Goal: Task Accomplishment & Management: Use online tool/utility

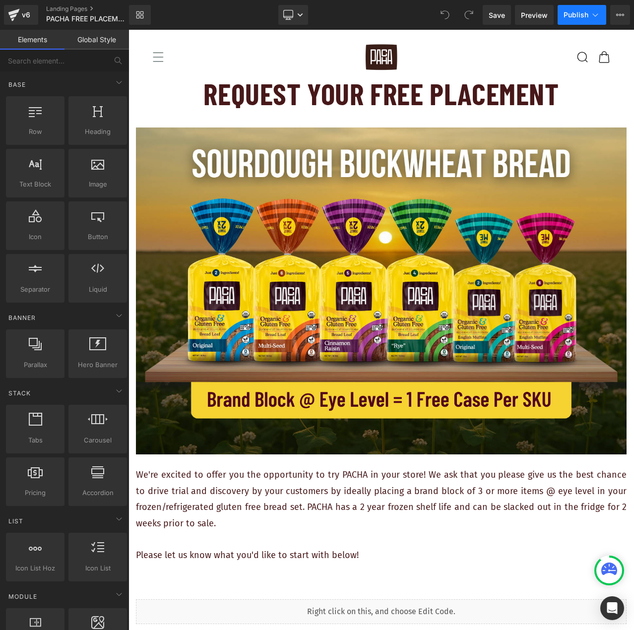
click at [590, 15] on button "Publish" at bounding box center [582, 15] width 49 height 20
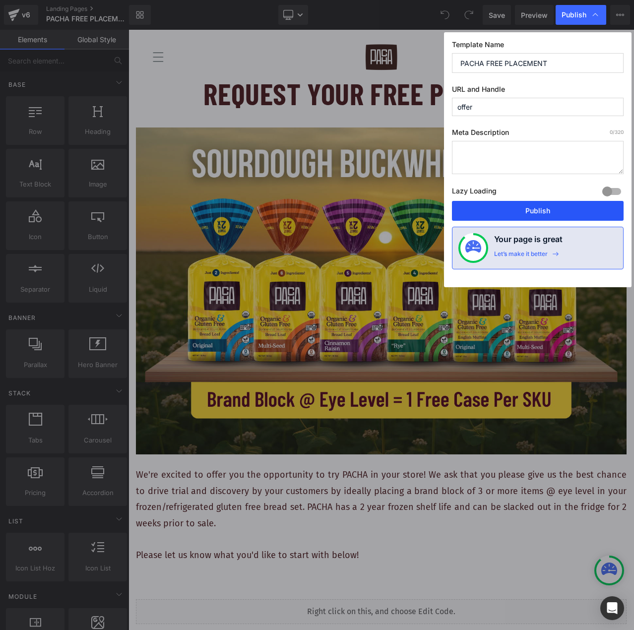
click at [537, 213] on button "Publish" at bounding box center [538, 211] width 172 height 20
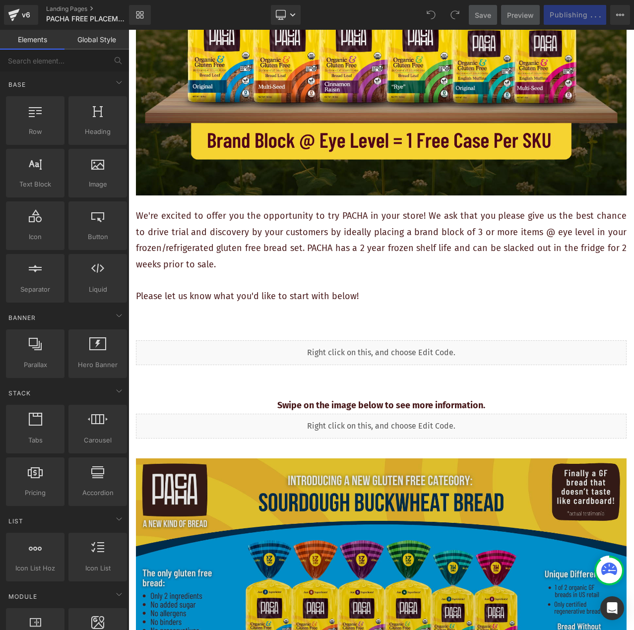
scroll to position [248, 0]
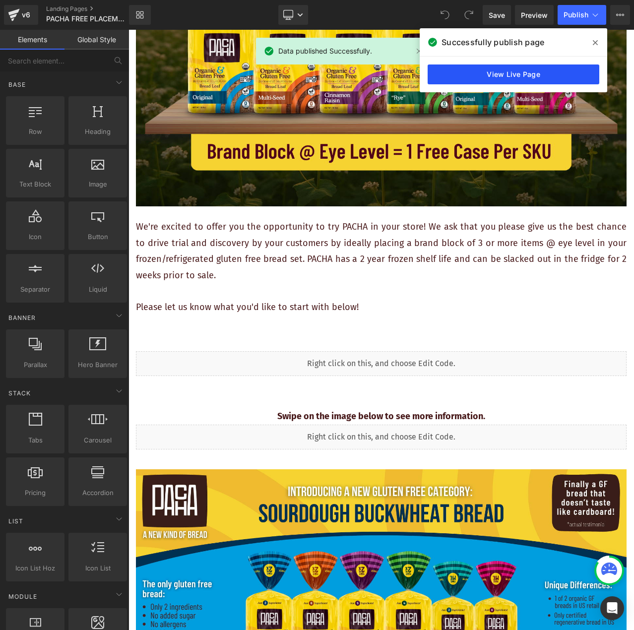
click at [480, 76] on link "View Live Page" at bounding box center [514, 75] width 172 height 20
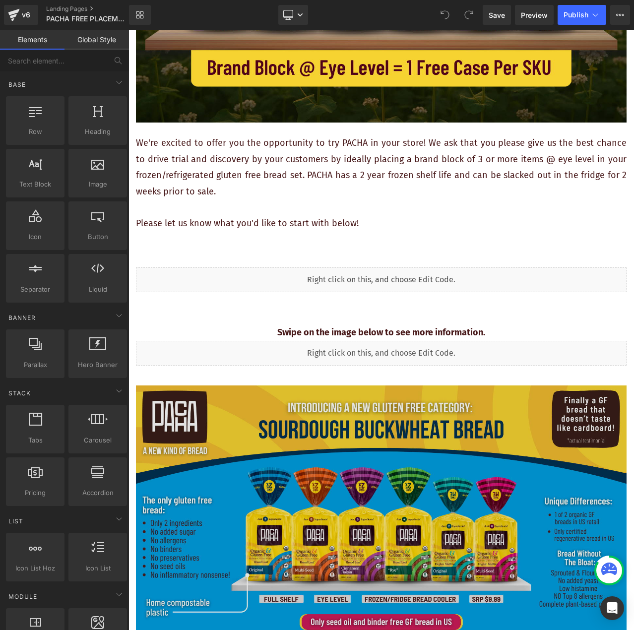
scroll to position [496, 0]
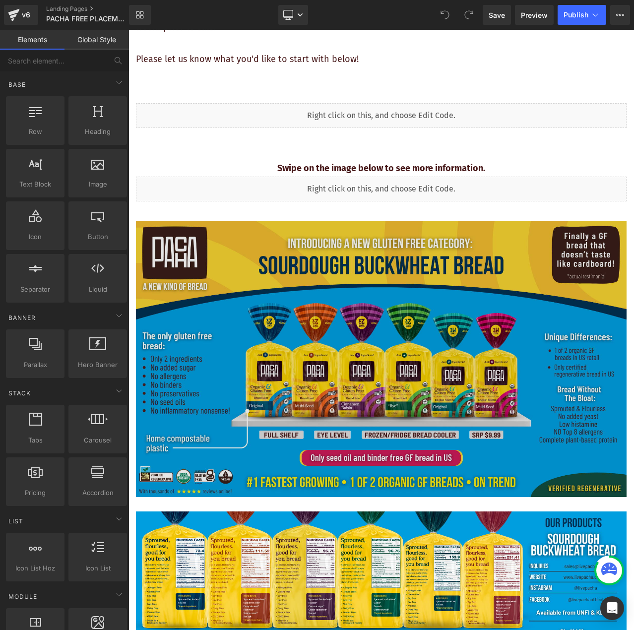
click at [142, 235] on img at bounding box center [381, 359] width 491 height 276
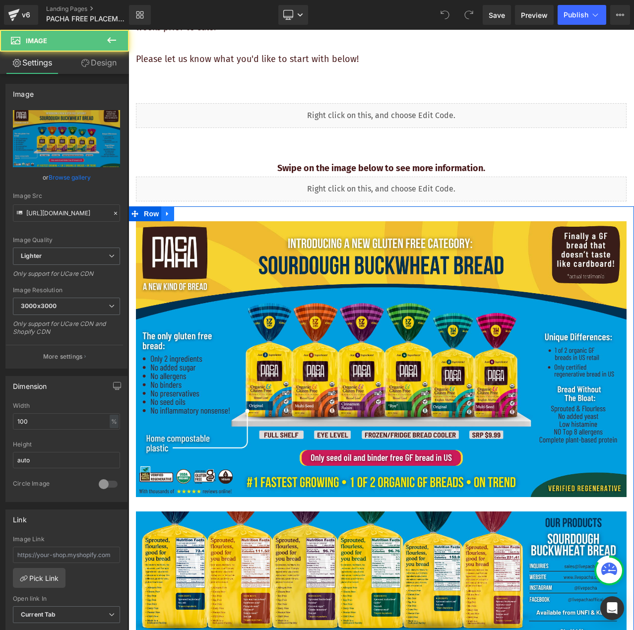
click at [166, 210] on icon at bounding box center [167, 213] width 7 height 7
click at [193, 210] on icon at bounding box center [193, 213] width 7 height 7
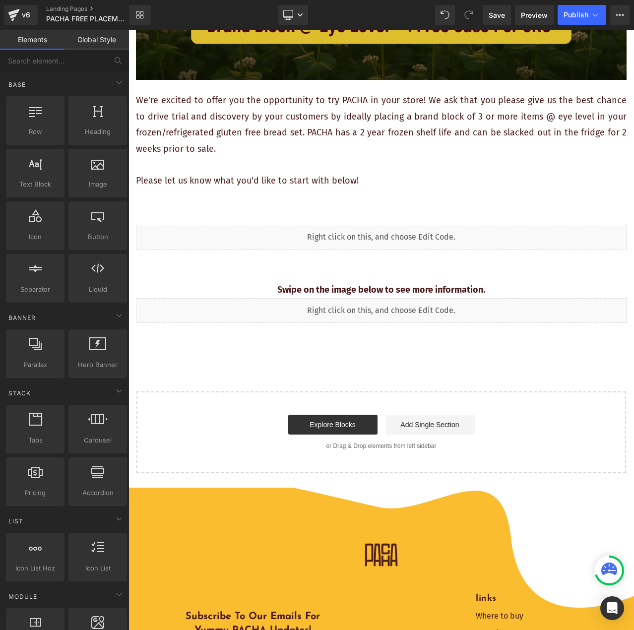
scroll to position [149, 0]
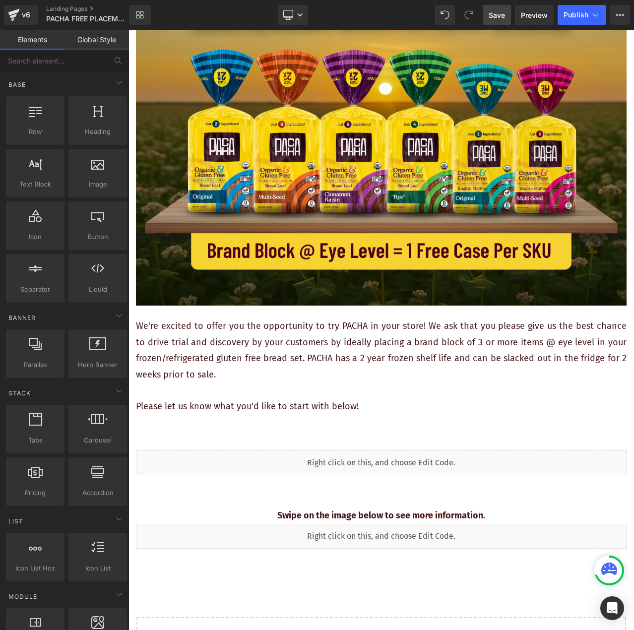
click at [507, 15] on link "Save" at bounding box center [497, 15] width 28 height 20
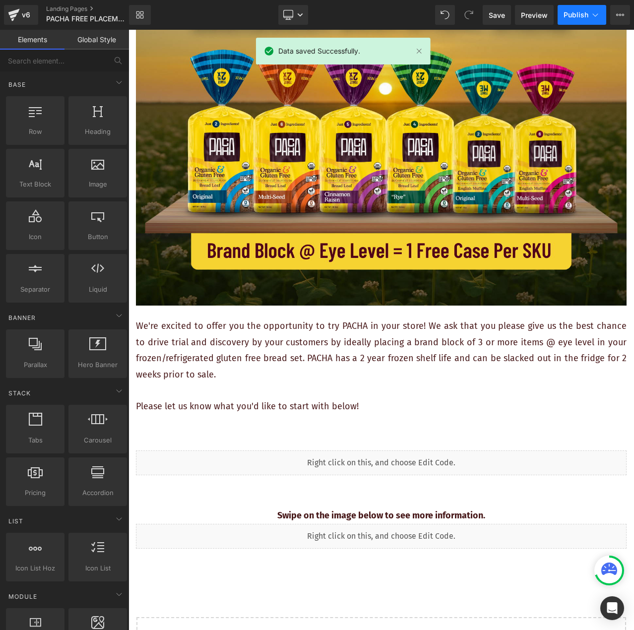
click at [579, 14] on span "Publish" at bounding box center [576, 15] width 25 height 8
click at [622, 14] on icon at bounding box center [620, 15] width 8 height 8
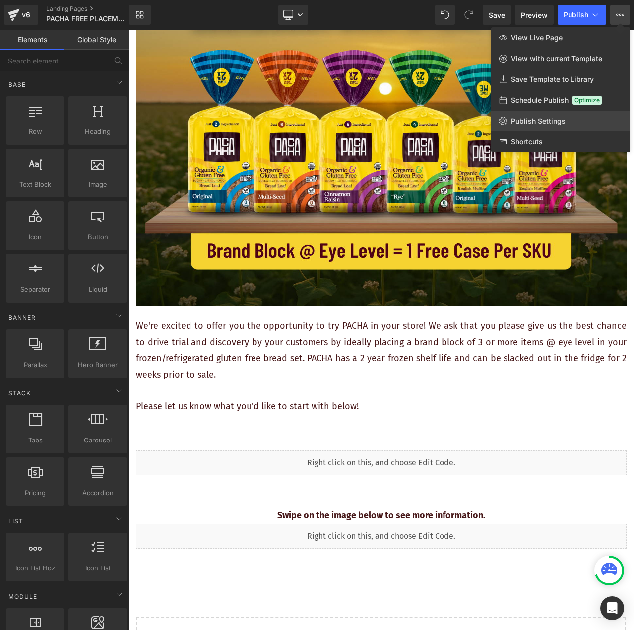
click at [555, 123] on span "Publish Settings" at bounding box center [538, 121] width 55 height 9
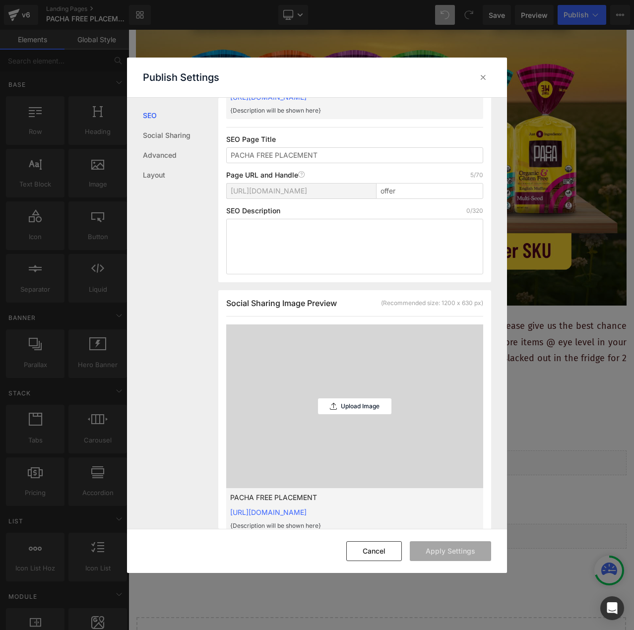
scroll to position [0, 0]
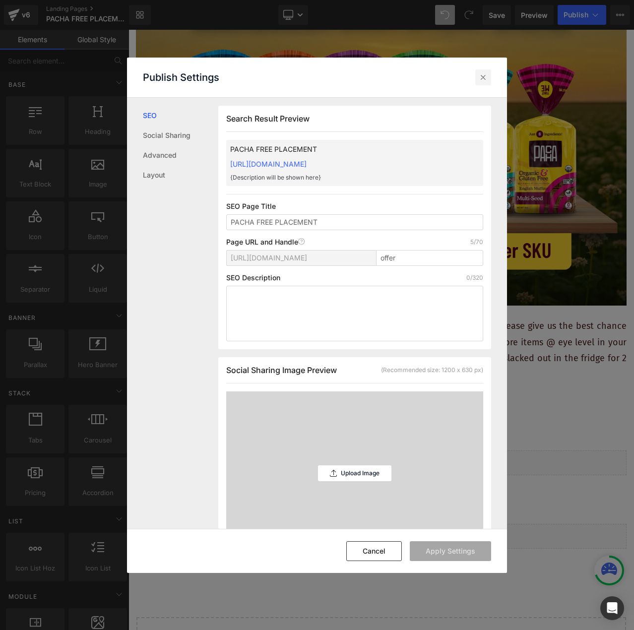
click at [480, 79] on icon at bounding box center [483, 77] width 10 height 10
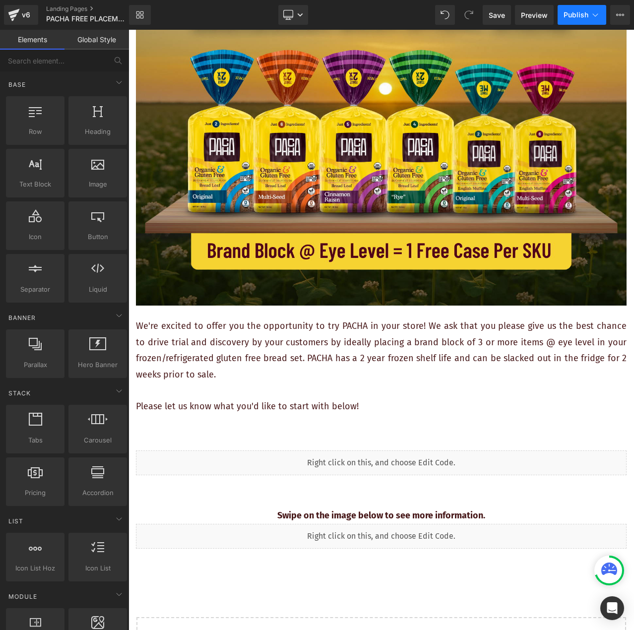
click at [569, 17] on span "Publish" at bounding box center [576, 15] width 25 height 8
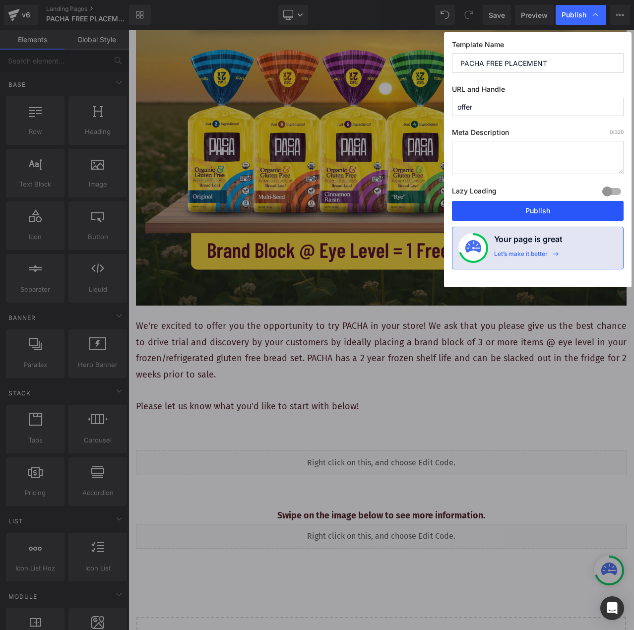
click at [530, 209] on button "Publish" at bounding box center [538, 211] width 172 height 20
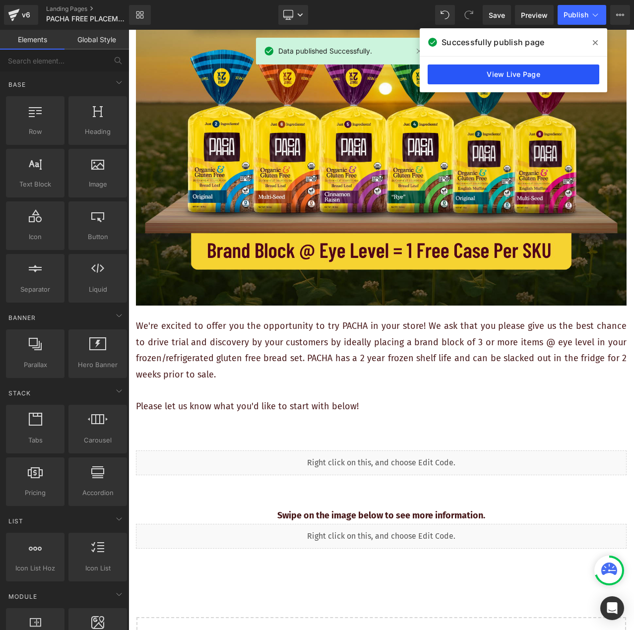
click at [471, 72] on link "View Live Page" at bounding box center [514, 75] width 172 height 20
